Goal: Transaction & Acquisition: Purchase product/service

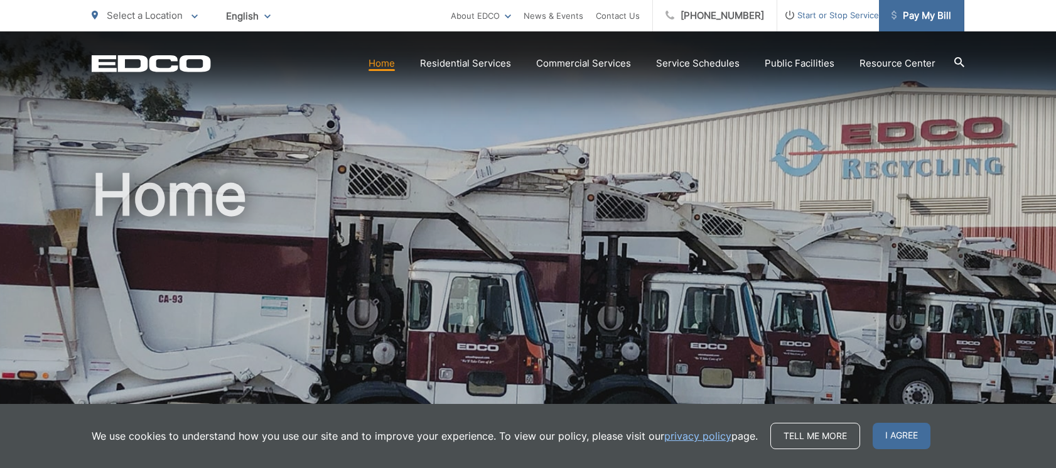
click at [911, 14] on span "Pay My Bill" at bounding box center [922, 15] width 60 height 15
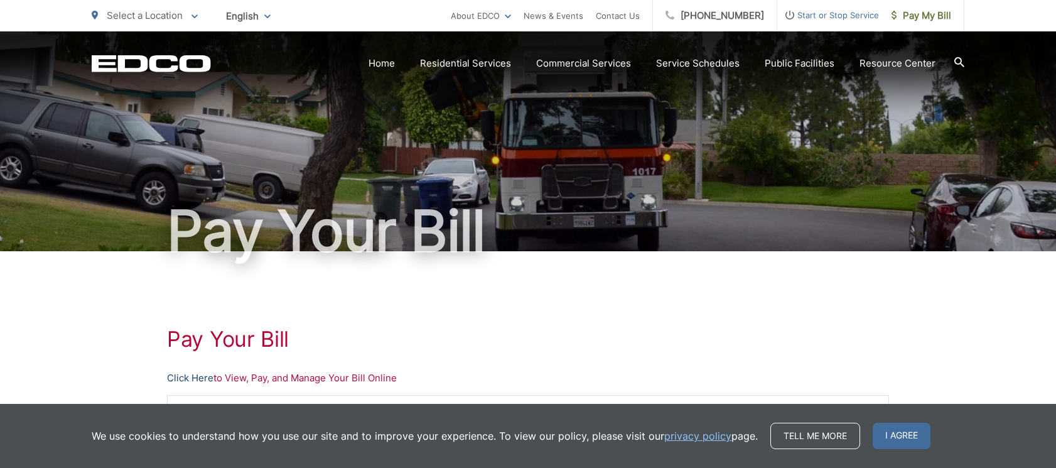
click at [183, 381] on link "Click Here" at bounding box center [190, 377] width 46 height 15
